Goal: Complete application form

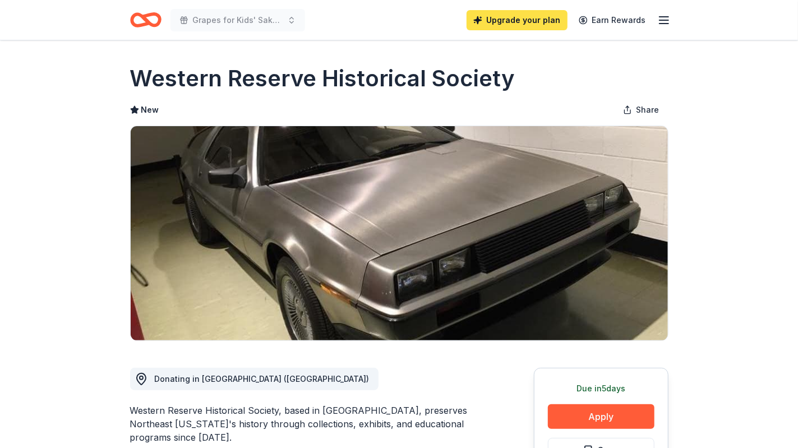
click at [520, 23] on link "Upgrade your plan" at bounding box center [517, 20] width 101 height 20
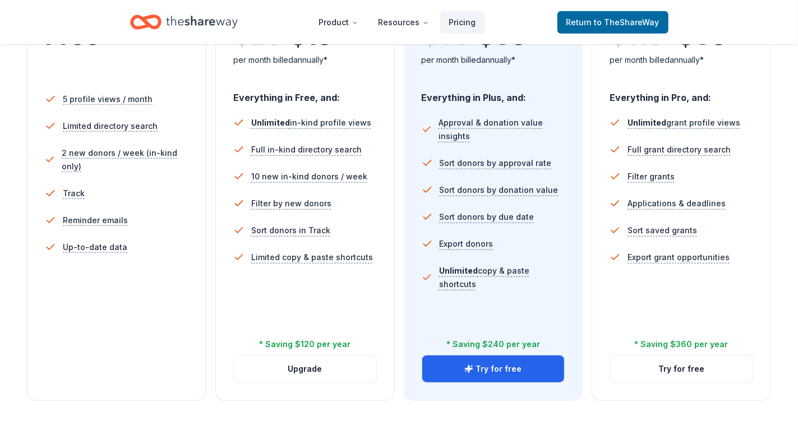
scroll to position [305, 0]
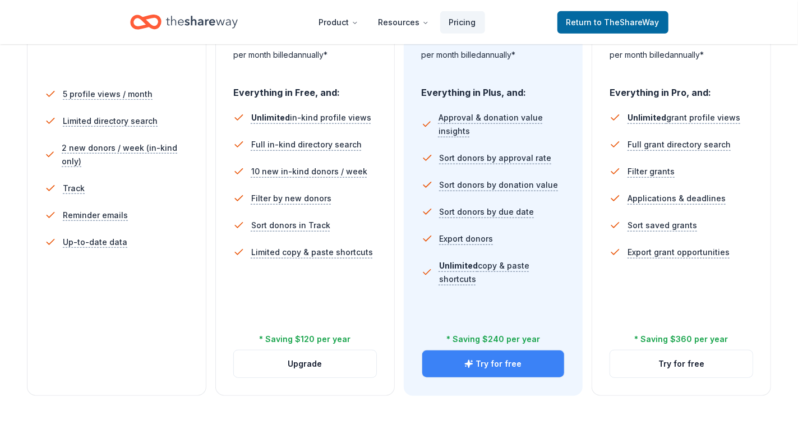
click at [489, 366] on button "Try for free" at bounding box center [493, 364] width 142 height 27
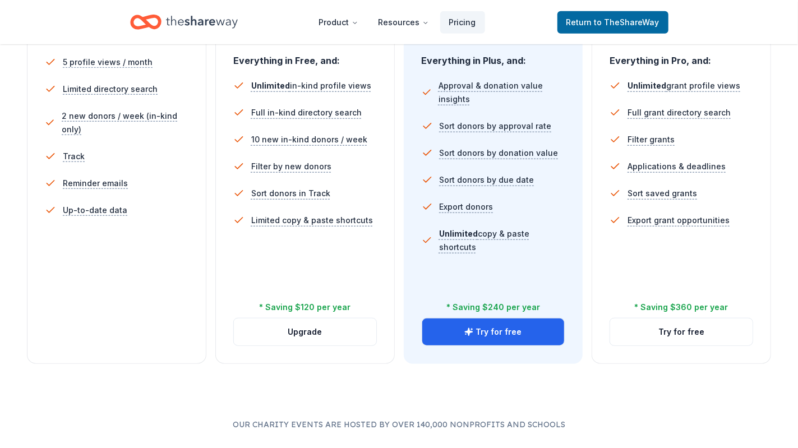
scroll to position [338, 0]
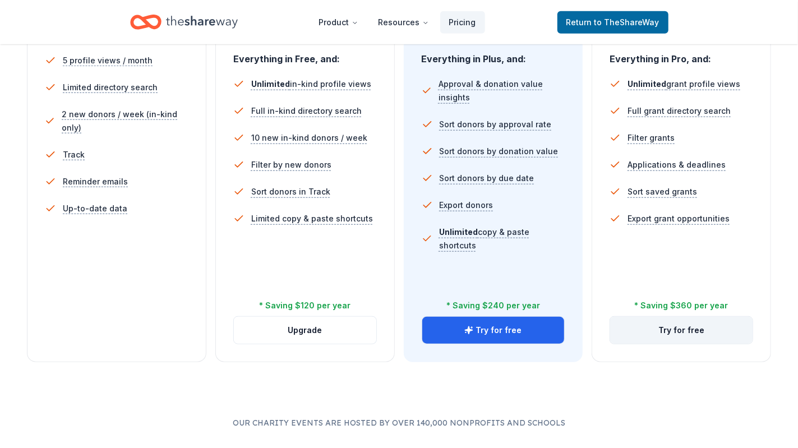
click at [666, 337] on button "Try for free" at bounding box center [681, 330] width 142 height 27
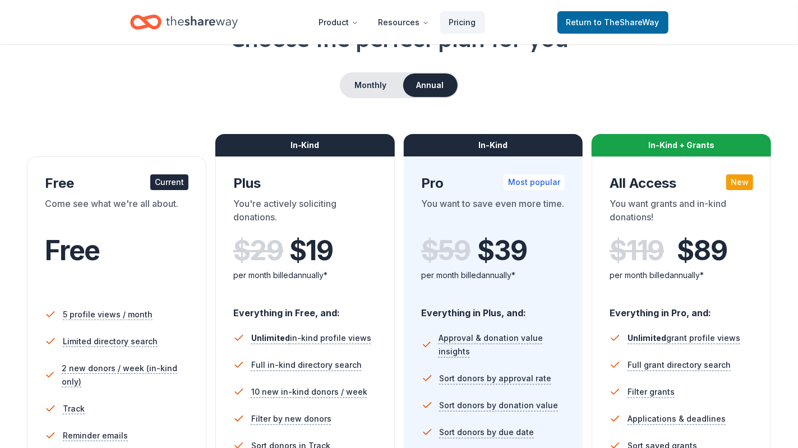
scroll to position [85, 0]
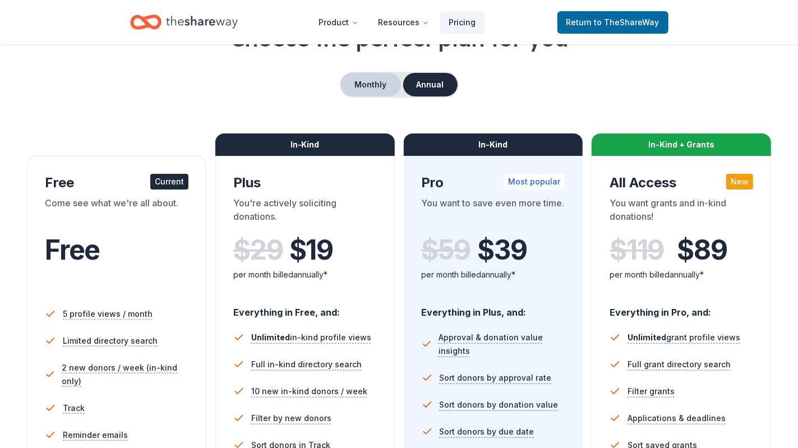
click at [361, 89] on button "Monthly" at bounding box center [371, 85] width 60 height 24
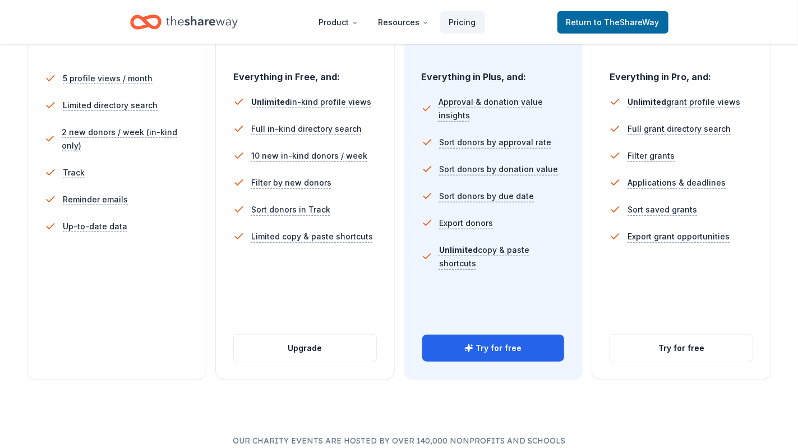
scroll to position [324, 0]
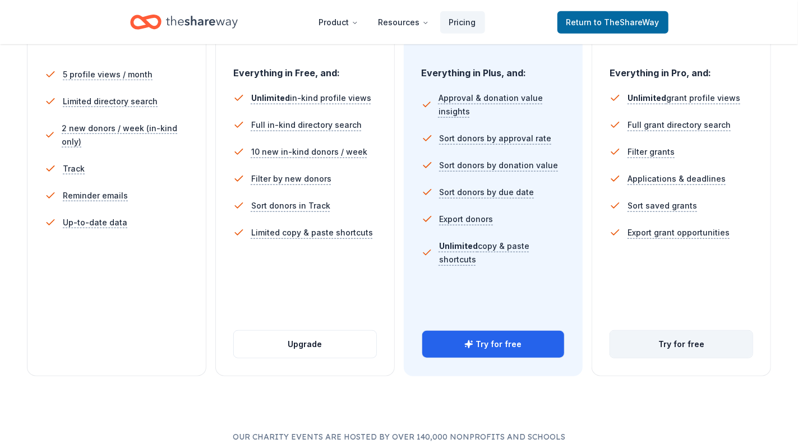
click at [676, 339] on button "Try for free" at bounding box center [681, 344] width 142 height 27
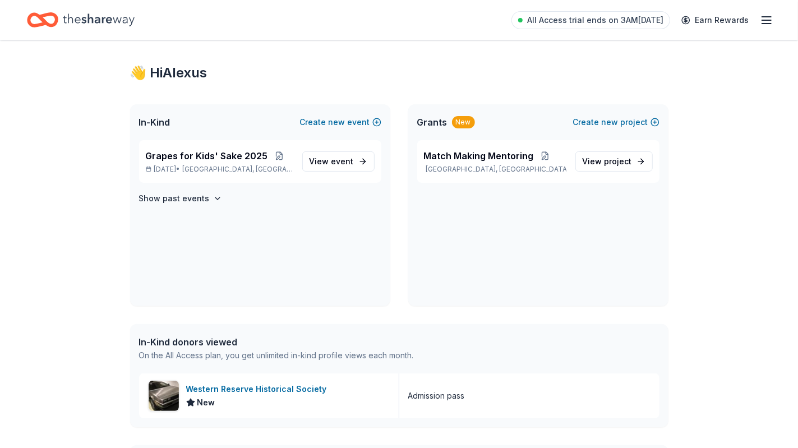
scroll to position [10, 0]
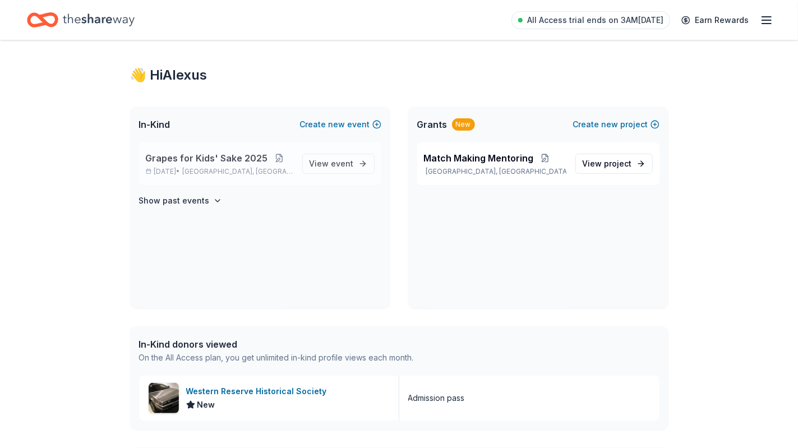
click at [273, 161] on button at bounding box center [279, 158] width 22 height 9
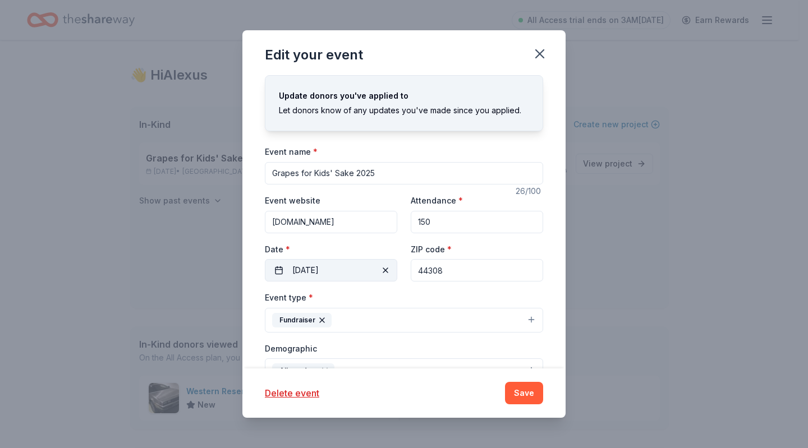
click at [352, 268] on button "09/29/2025" at bounding box center [331, 270] width 132 height 22
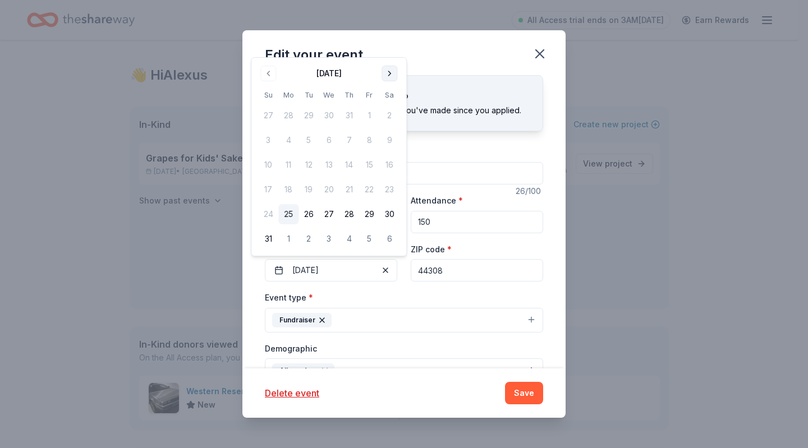
click at [392, 75] on button "Go to next month" at bounding box center [389, 74] width 16 height 16
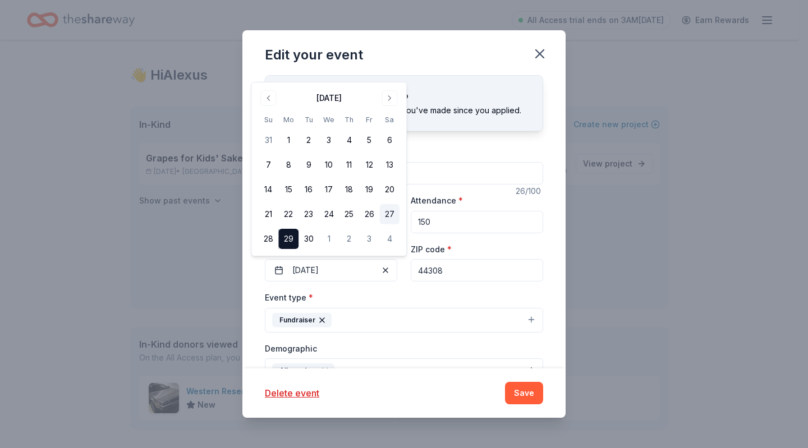
click at [383, 215] on button "27" at bounding box center [389, 214] width 20 height 20
click at [526, 399] on button "Save" at bounding box center [524, 393] width 38 height 22
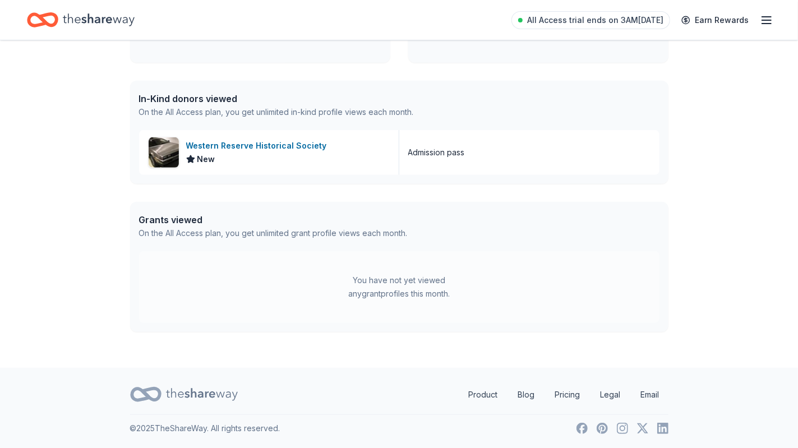
scroll to position [255, 0]
click at [225, 145] on div "Western Reserve Historical Society" at bounding box center [258, 146] width 145 height 13
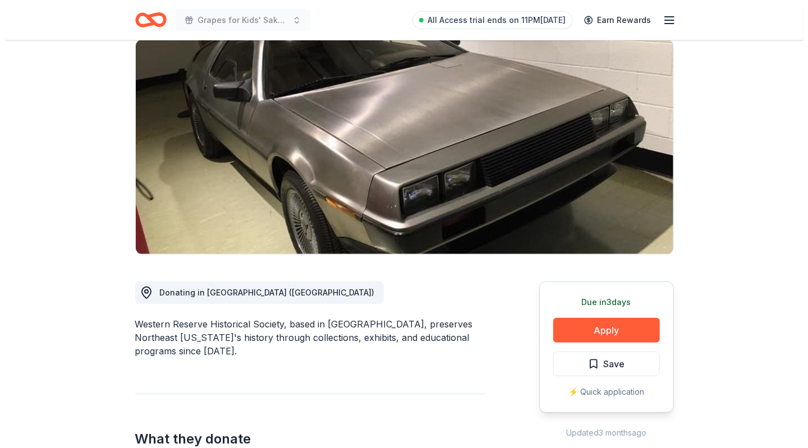
scroll to position [75, 0]
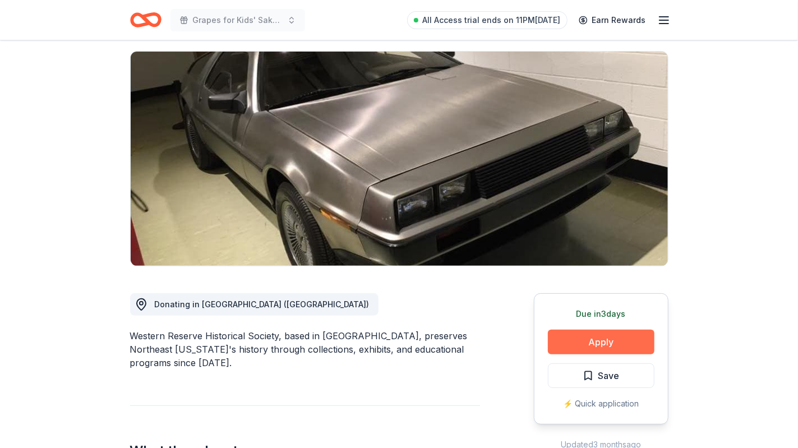
click at [618, 348] on button "Apply" at bounding box center [601, 342] width 107 height 25
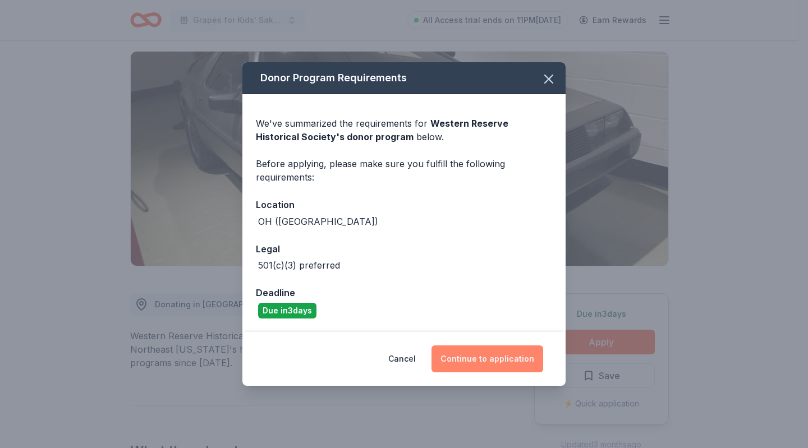
click at [472, 356] on button "Continue to application" at bounding box center [487, 359] width 112 height 27
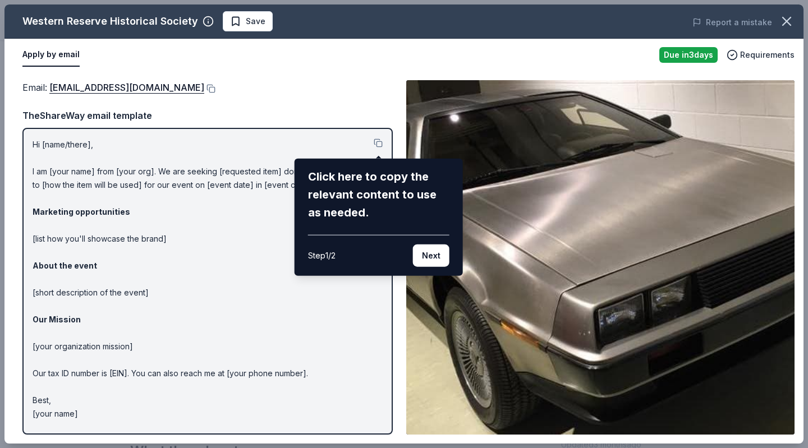
click at [378, 140] on div "Western Reserve Historical Society Save Report a mistake Apply by email Due [DA…" at bounding box center [403, 223] width 799 height 439
click at [382, 144] on div "Western Reserve Historical Society Save Report a mistake Apply by email Due [DA…" at bounding box center [403, 223] width 799 height 439
click at [425, 259] on button "Next" at bounding box center [431, 256] width 36 height 22
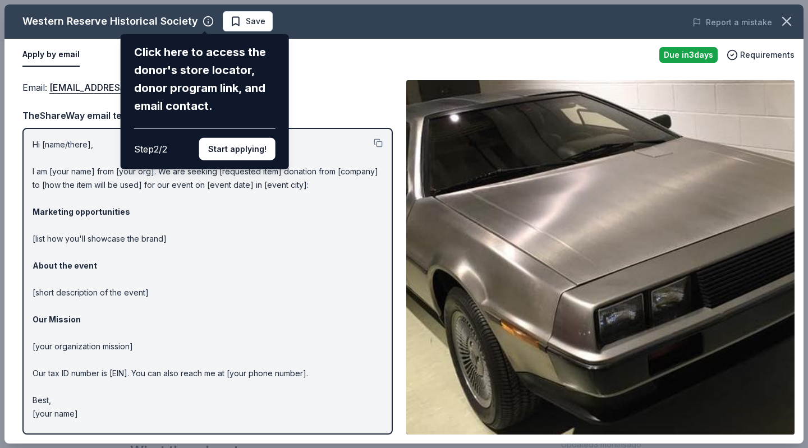
click at [377, 141] on div "Western Reserve Historical Society Click here to access the donor's store locat…" at bounding box center [403, 223] width 799 height 439
click at [236, 151] on button "Start applying!" at bounding box center [237, 149] width 76 height 22
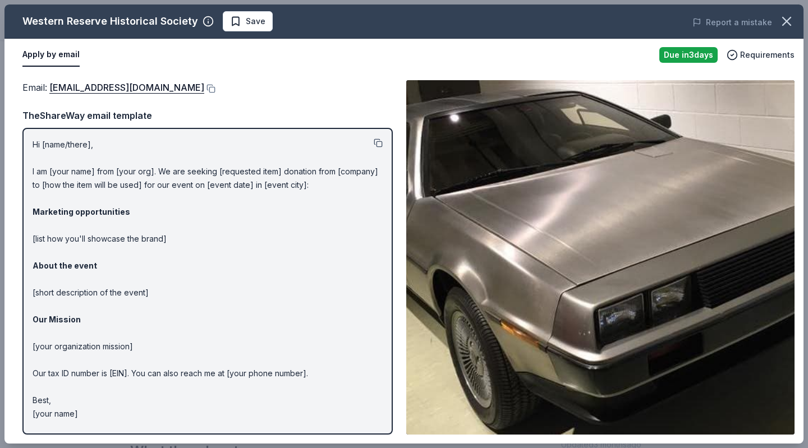
click at [379, 143] on button at bounding box center [378, 143] width 9 height 9
